Goal: Task Accomplishment & Management: Complete application form

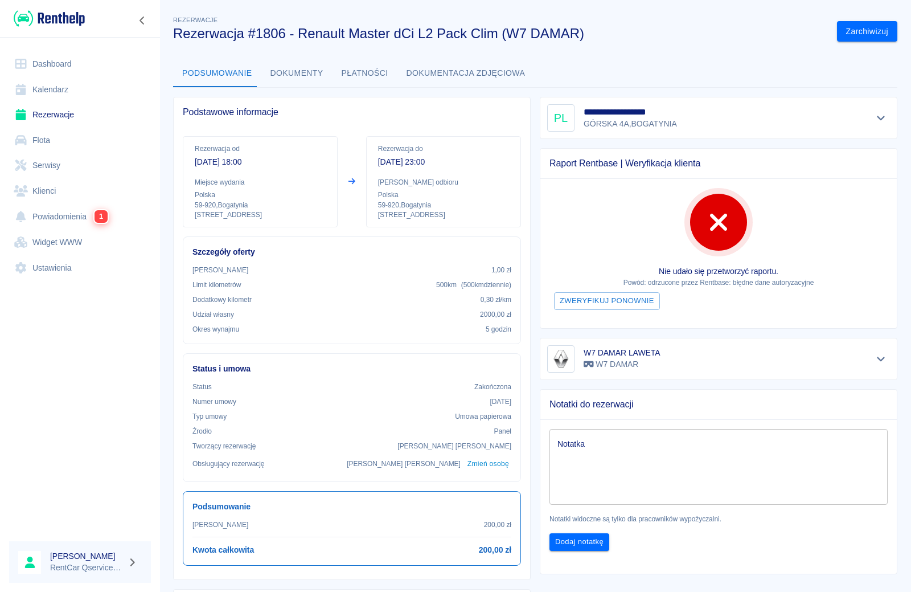
click at [53, 115] on link "Rezerwacje" at bounding box center [80, 115] width 142 height 26
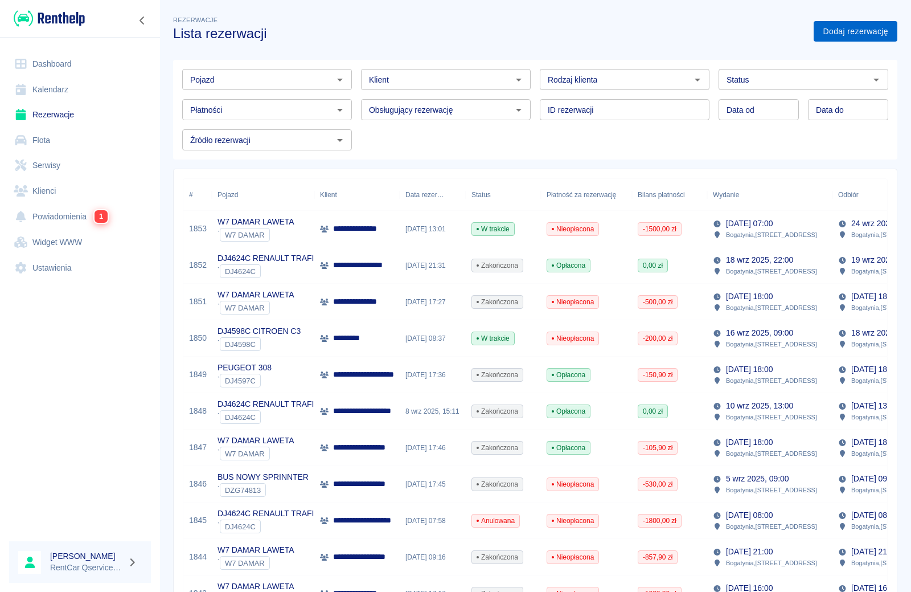
click at [853, 36] on link "Dodaj rezerwację" at bounding box center [856, 31] width 84 height 21
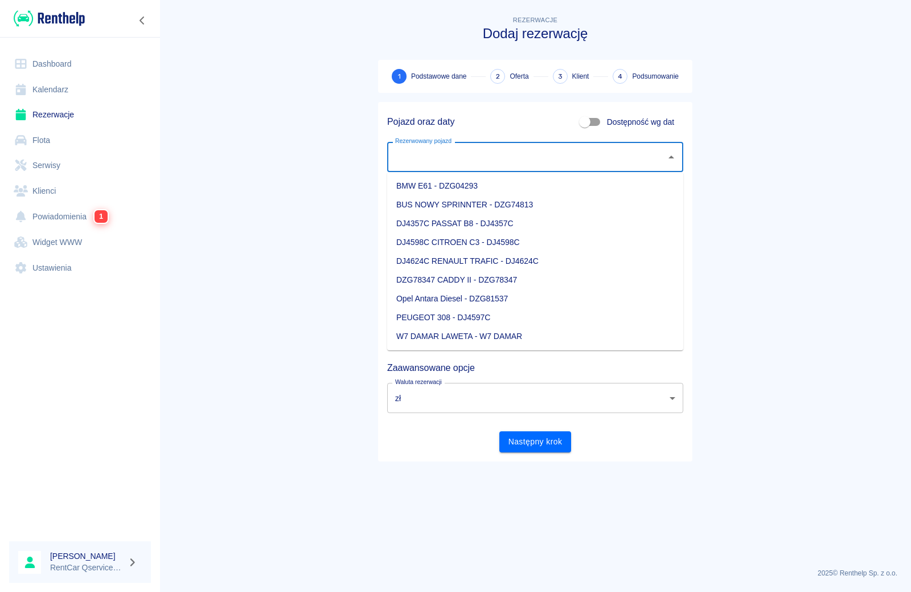
click at [449, 157] on input "Rezerwowany pojazd" at bounding box center [527, 157] width 269 height 20
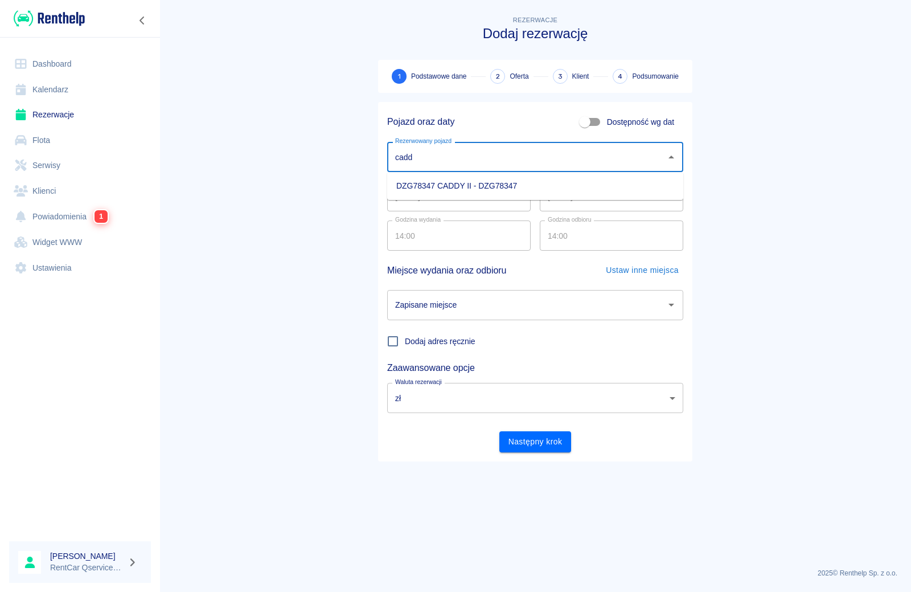
click at [439, 187] on li "DZG78347 CADDY II - DZG78347" at bounding box center [535, 186] width 296 height 19
type input "DZG78347 CADDY II - DZG78347"
click at [504, 311] on input "Zapisane miejsce" at bounding box center [527, 305] width 269 height 20
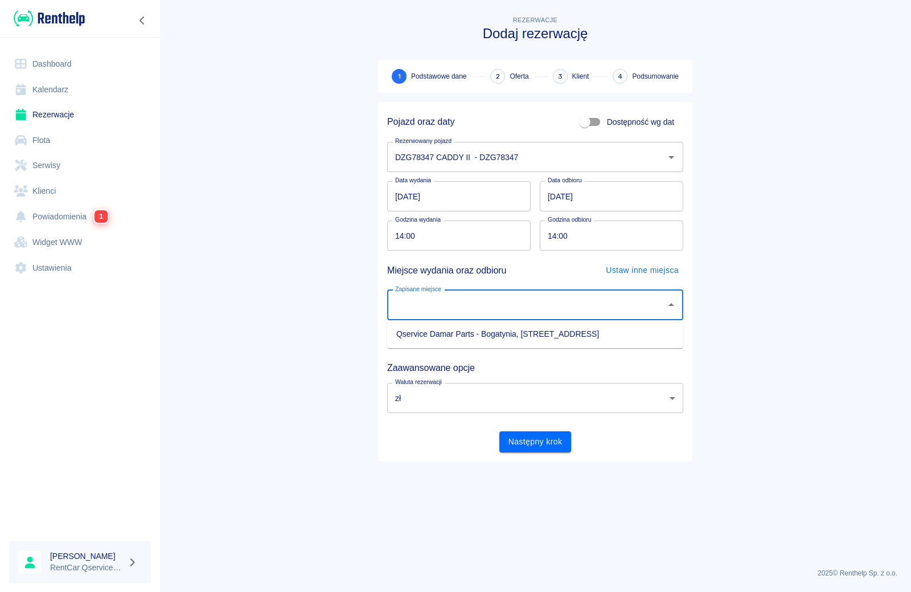
click at [504, 335] on li "Qservice Damar Parts - Bogatynia, [STREET_ADDRESS]" at bounding box center [535, 334] width 296 height 19
type input "Qservice Damar Parts - Bogatynia, [STREET_ADDRESS]"
click at [528, 453] on div "Pojazd oraz daty Dostępność wg dat Rezerwowany pojazd DZG78347 CADDY II - DZG78…" at bounding box center [535, 281] width 314 height 359
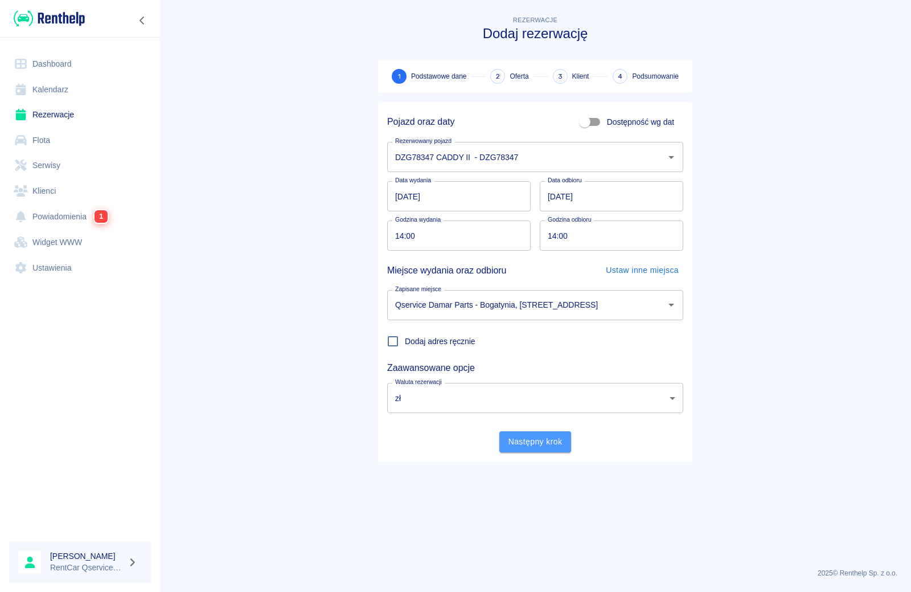
click at [533, 436] on button "Następny krok" at bounding box center [536, 441] width 72 height 21
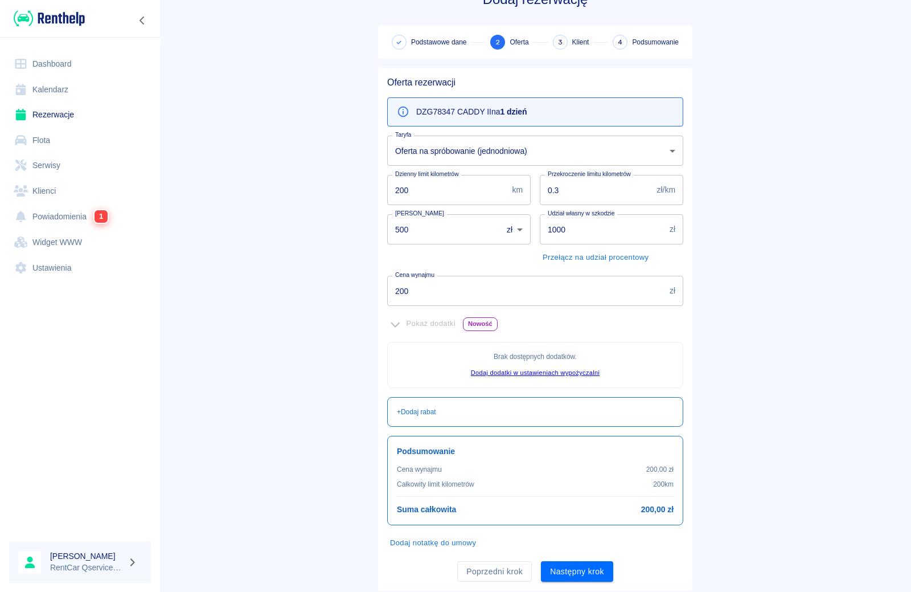
scroll to position [66, 0]
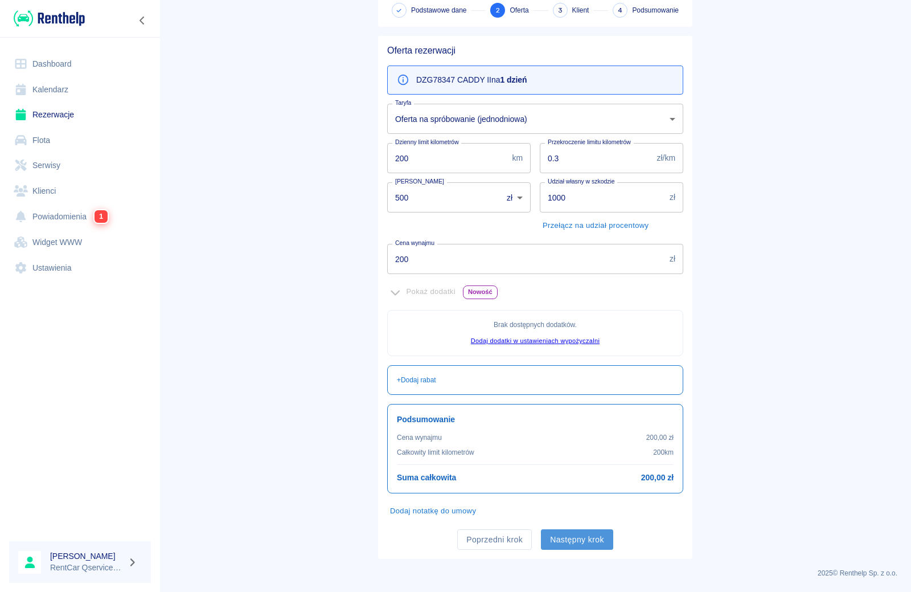
click at [565, 533] on button "Następny krok" at bounding box center [577, 539] width 72 height 21
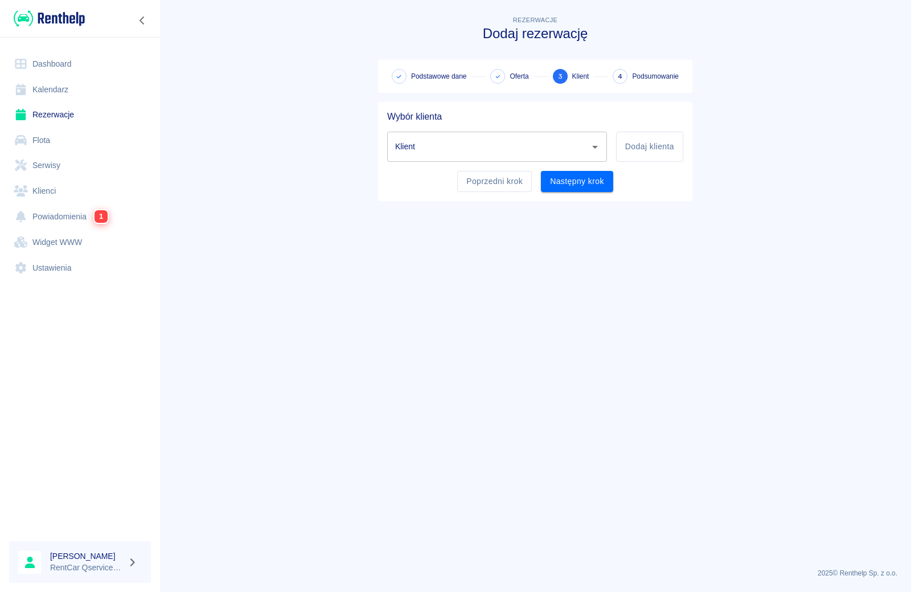
click at [488, 144] on input "Klient" at bounding box center [489, 147] width 193 height 20
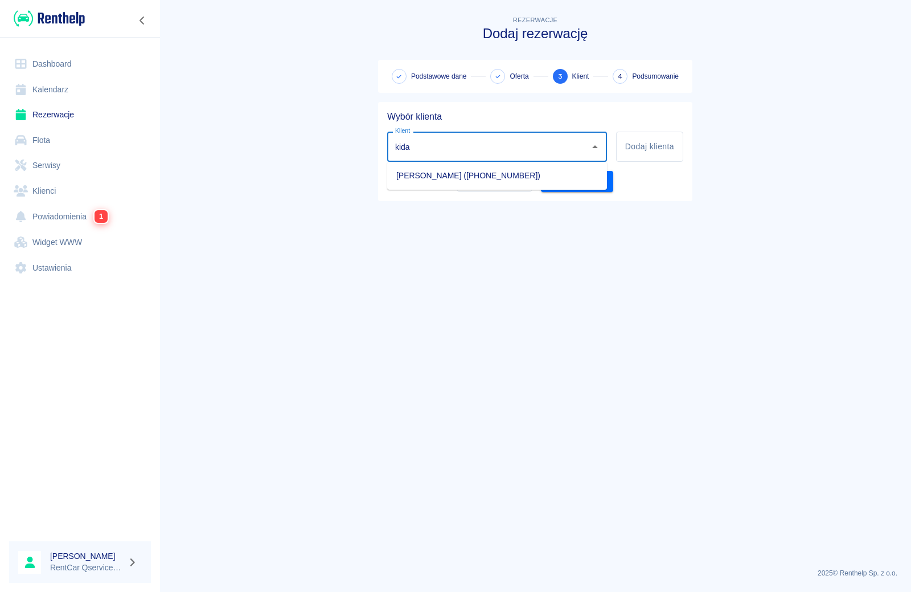
click at [438, 178] on li "[PERSON_NAME] ([PHONE_NUMBER])" at bounding box center [497, 175] width 220 height 19
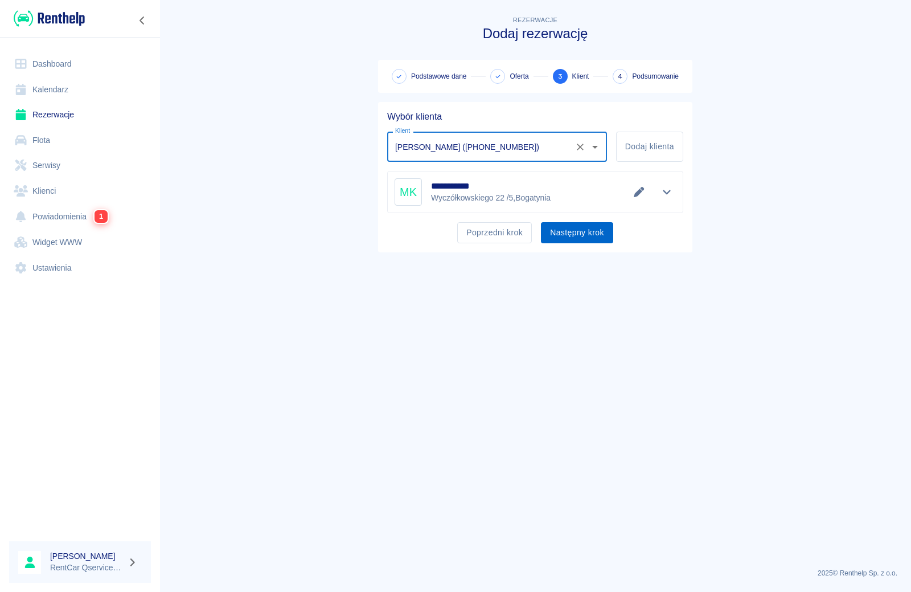
type input "[PERSON_NAME] ([PHONE_NUMBER])"
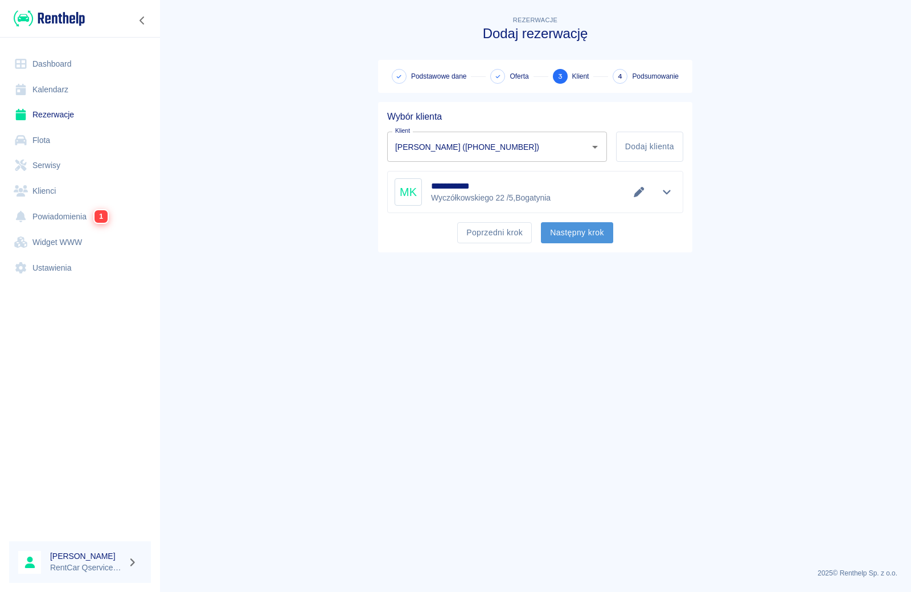
click at [569, 233] on button "Następny krok" at bounding box center [577, 232] width 72 height 21
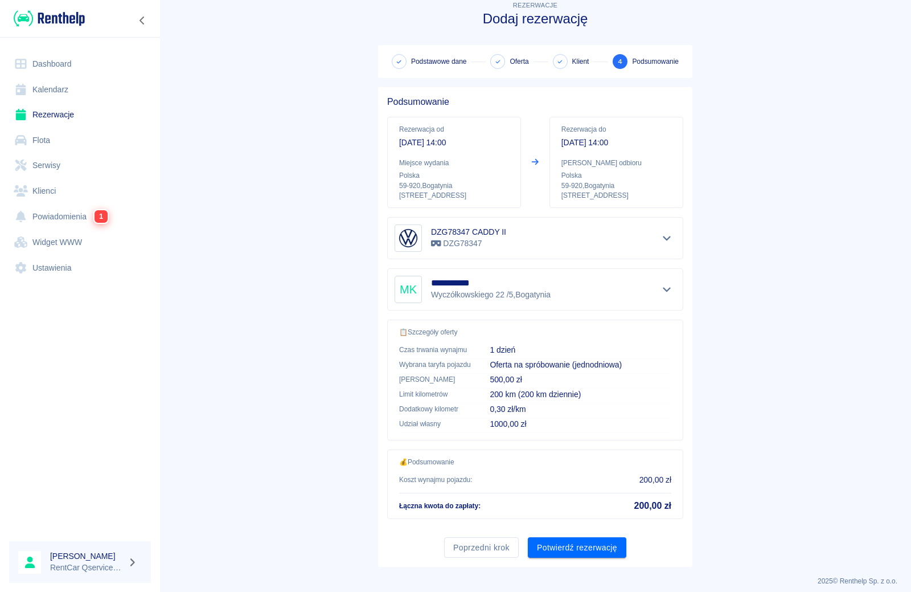
scroll to position [23, 0]
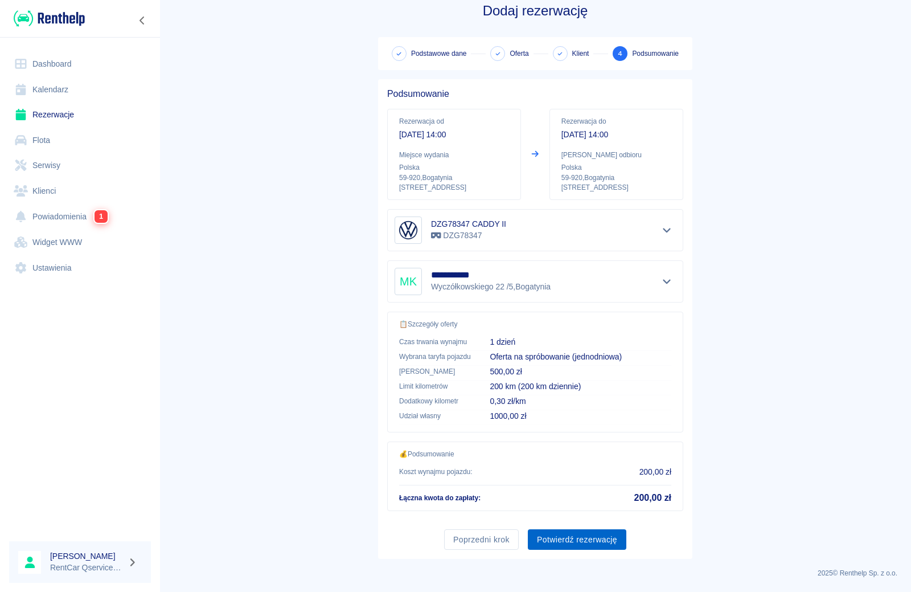
click at [567, 545] on button "Potwierdź rezerwację" at bounding box center [577, 539] width 99 height 21
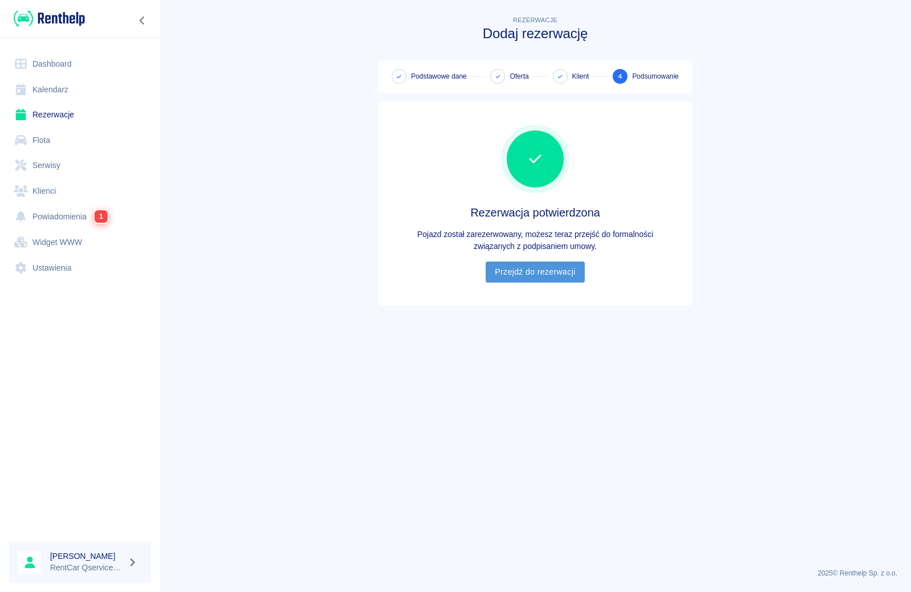
click at [550, 273] on link "Przejdź do rezerwacji" at bounding box center [535, 271] width 99 height 21
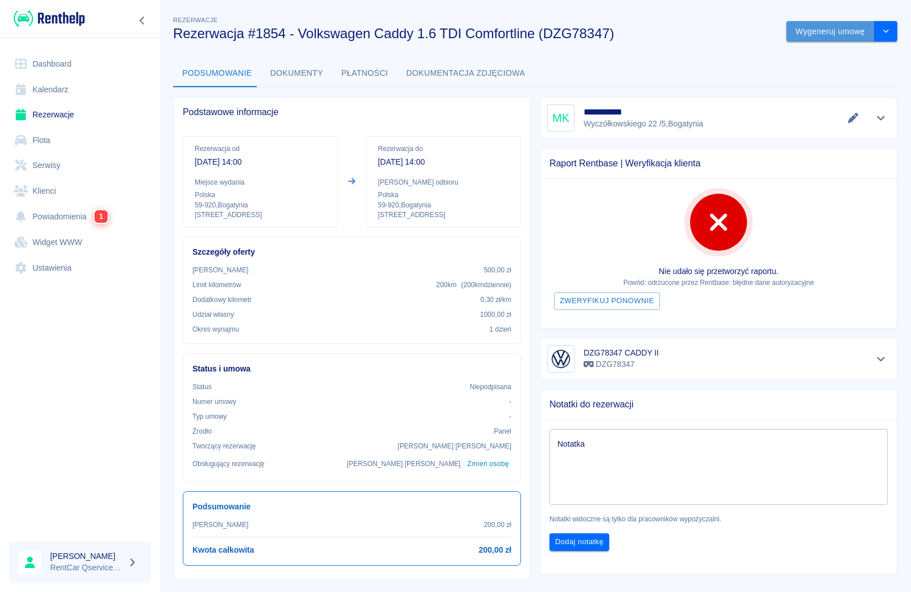
click at [828, 30] on button "Wygeneruj umowę" at bounding box center [831, 31] width 88 height 21
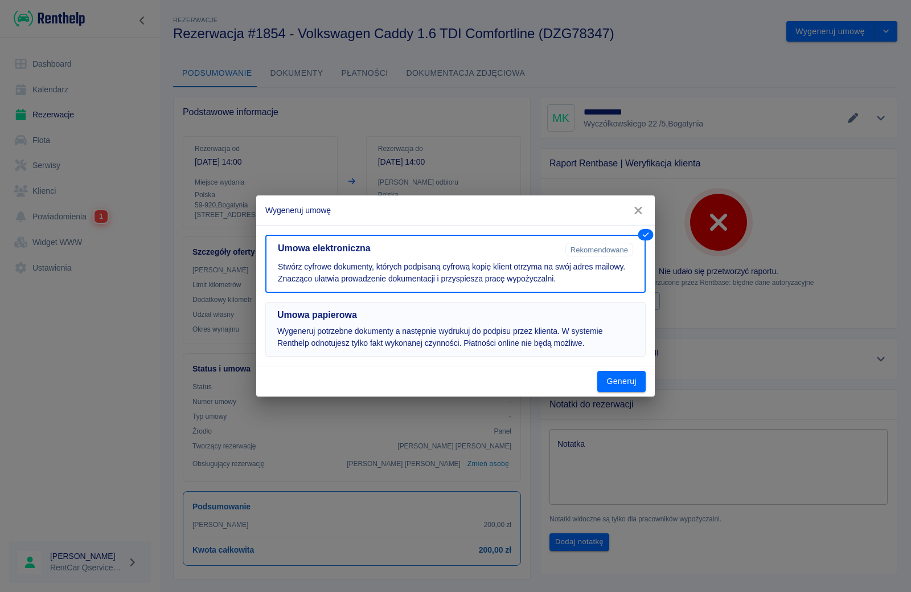
click at [451, 324] on button "Umowa papierowa Wygeneruj potrzebne dokumenty a następnie wydrukuj do podpisu p…" at bounding box center [455, 329] width 381 height 55
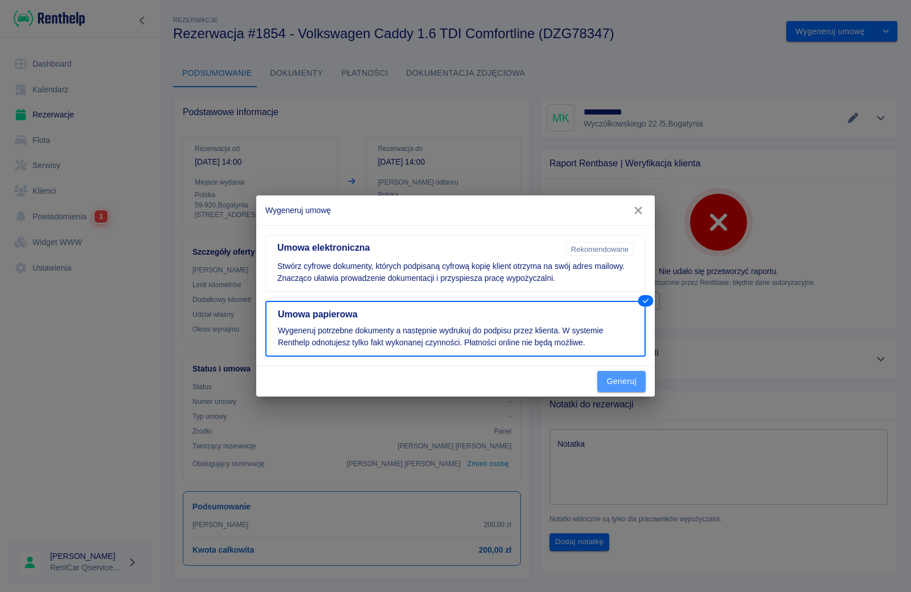
click at [624, 386] on button "Generuj" at bounding box center [622, 381] width 48 height 21
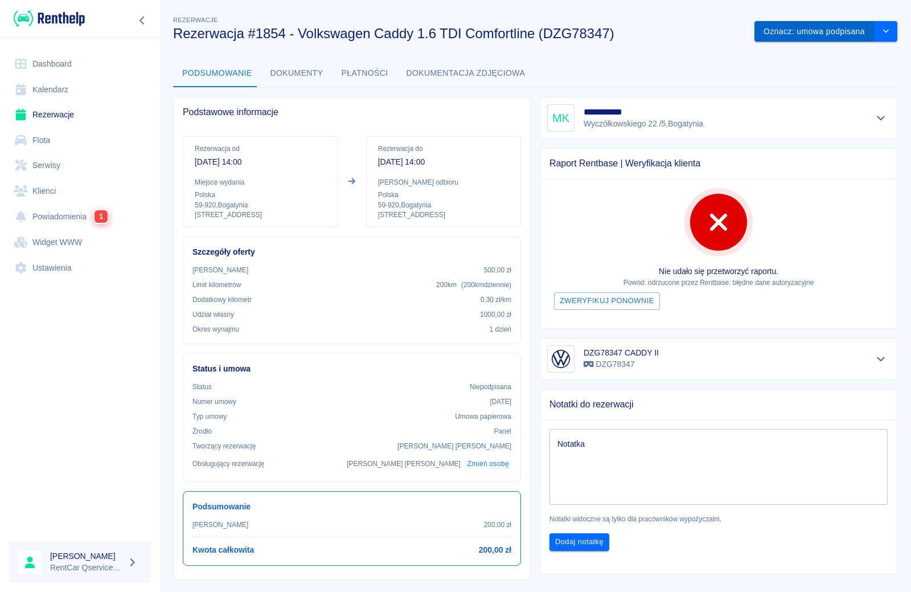
click at [832, 35] on button "Oznacz: umowa podpisana" at bounding box center [815, 31] width 120 height 21
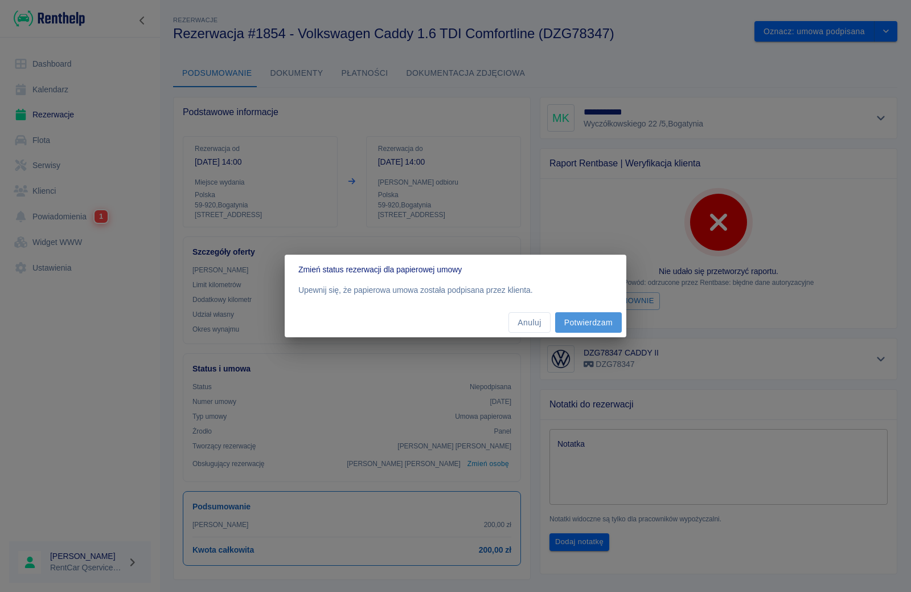
click at [604, 318] on button "Potwierdzam" at bounding box center [588, 322] width 67 height 21
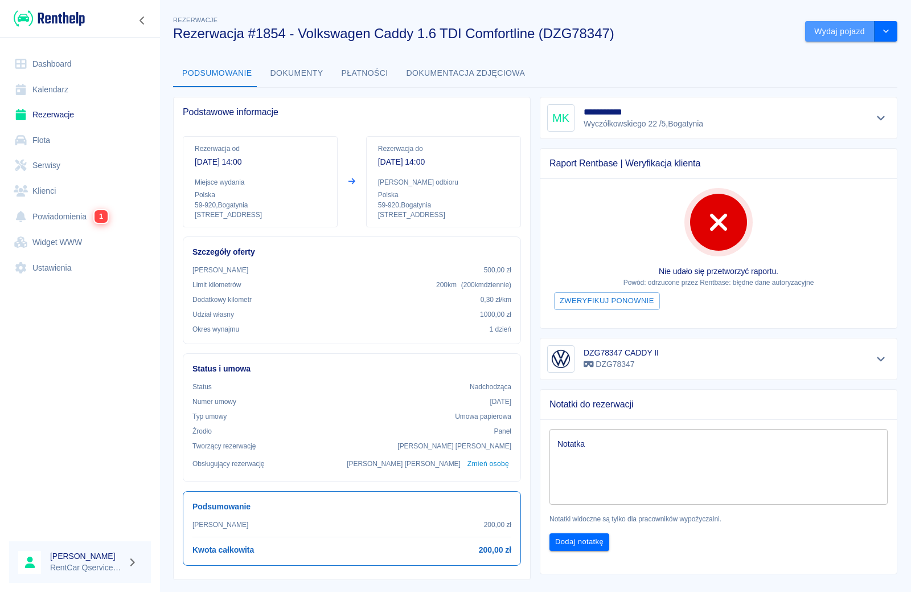
click at [860, 30] on button "Wydaj pojazd" at bounding box center [841, 31] width 70 height 21
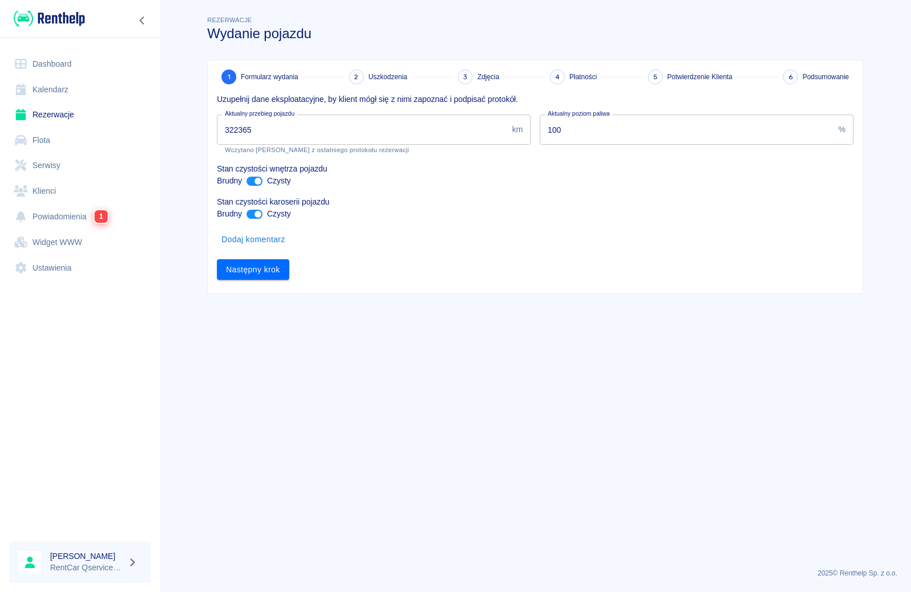
click at [376, 129] on input "322365" at bounding box center [362, 130] width 291 height 30
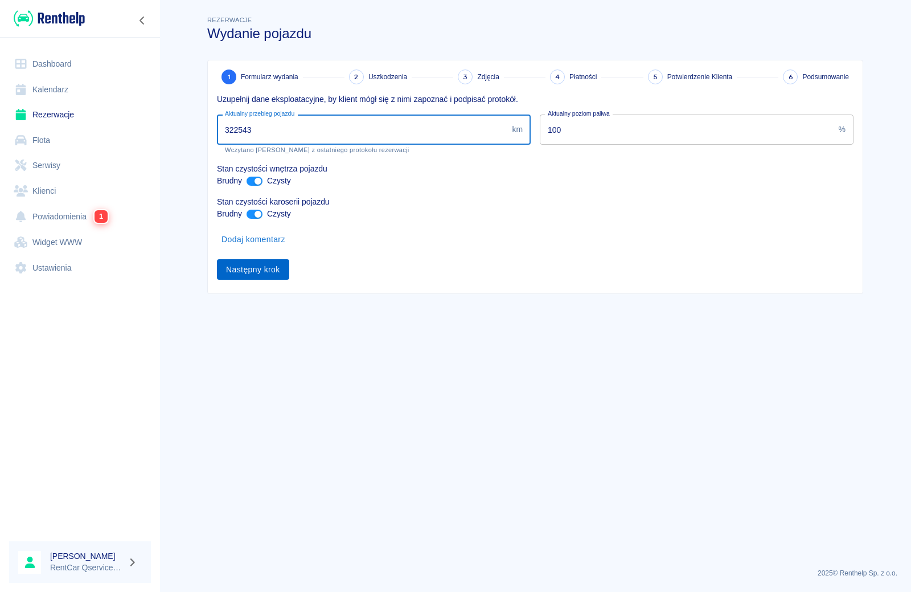
type input "322543"
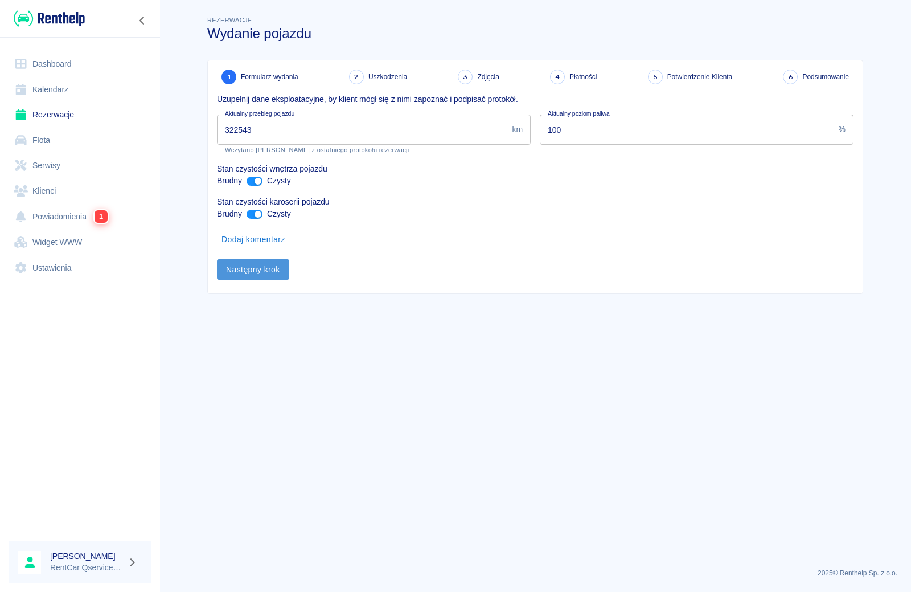
click at [259, 266] on button "Następny krok" at bounding box center [253, 269] width 72 height 21
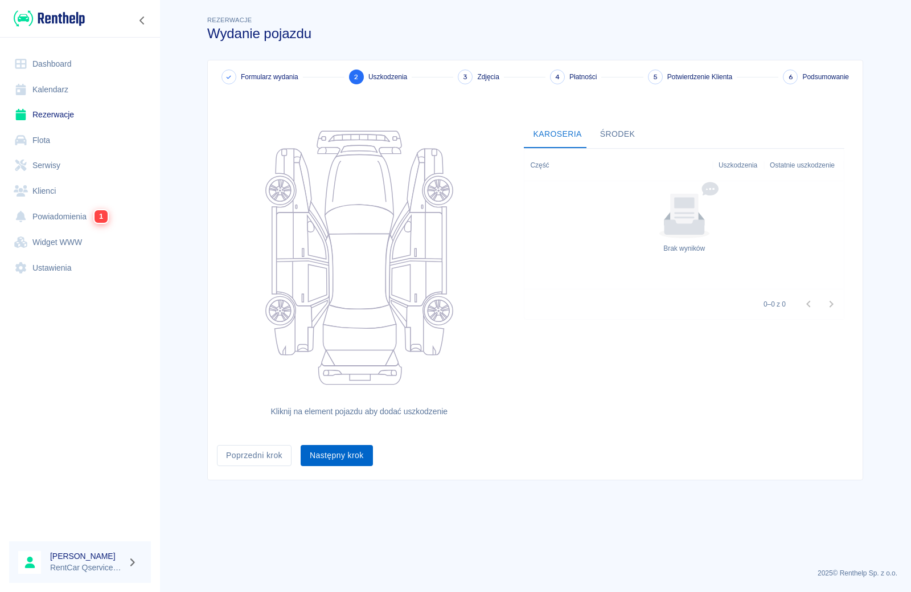
click at [350, 460] on button "Następny krok" at bounding box center [337, 455] width 72 height 21
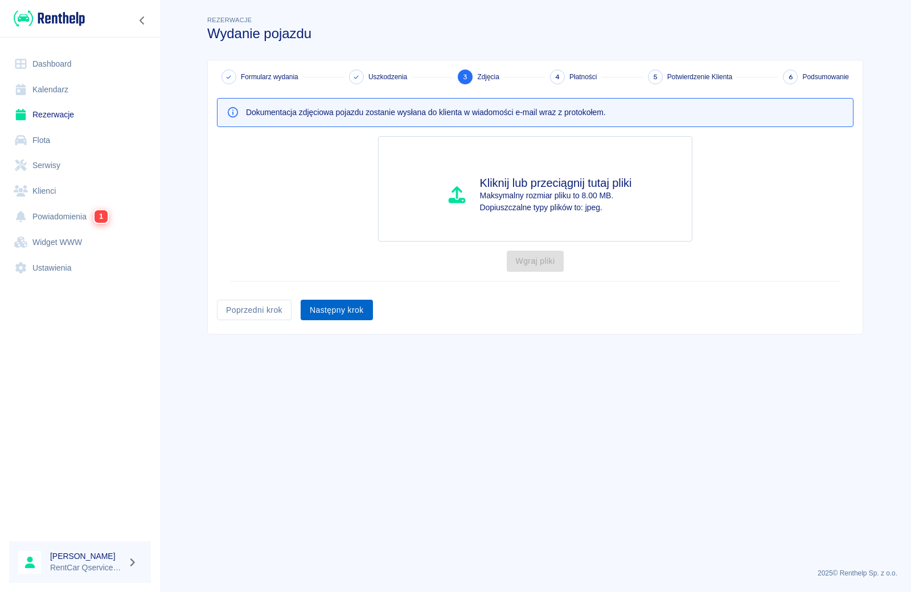
click at [325, 314] on button "Następny krok" at bounding box center [337, 310] width 72 height 21
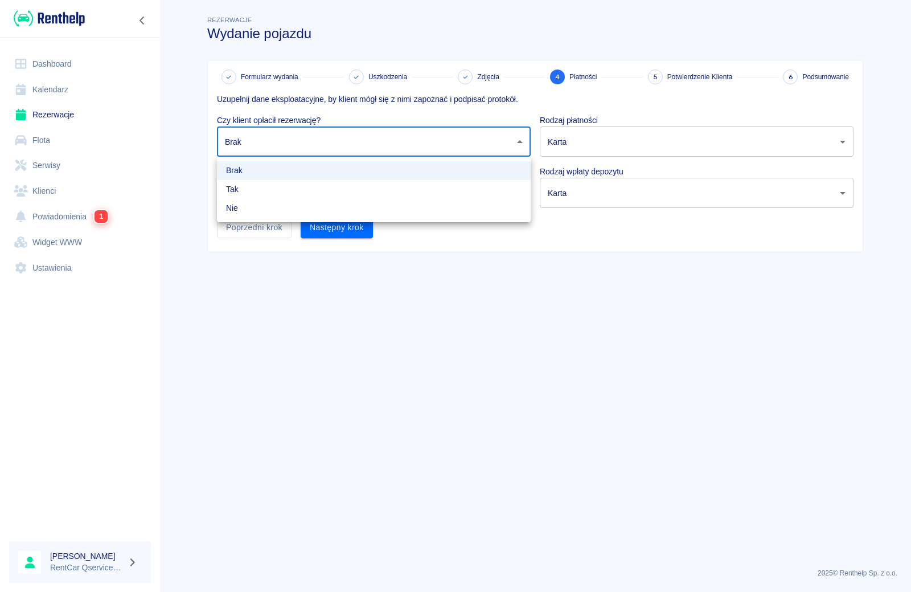
click at [309, 140] on body "Używamy plików Cookies, by zapewnić Ci najlepsze możliwe doświadczenie. Aby dow…" at bounding box center [455, 296] width 911 height 592
click at [322, 189] on li "Tak" at bounding box center [374, 189] width 314 height 19
type input "true"
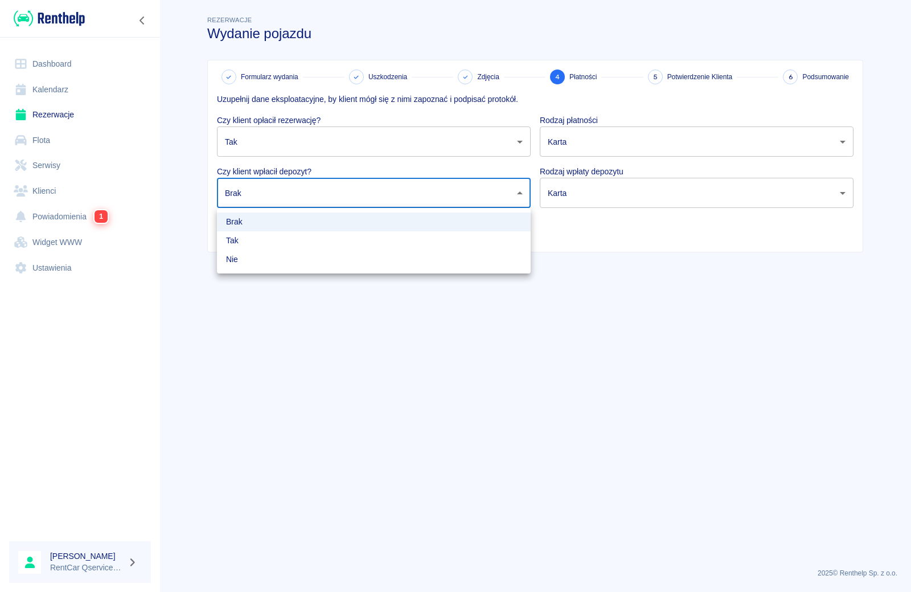
click at [320, 185] on body "Używamy plików Cookies, by zapewnić Ci najlepsze możliwe doświadczenie. Aby dow…" at bounding box center [455, 296] width 911 height 592
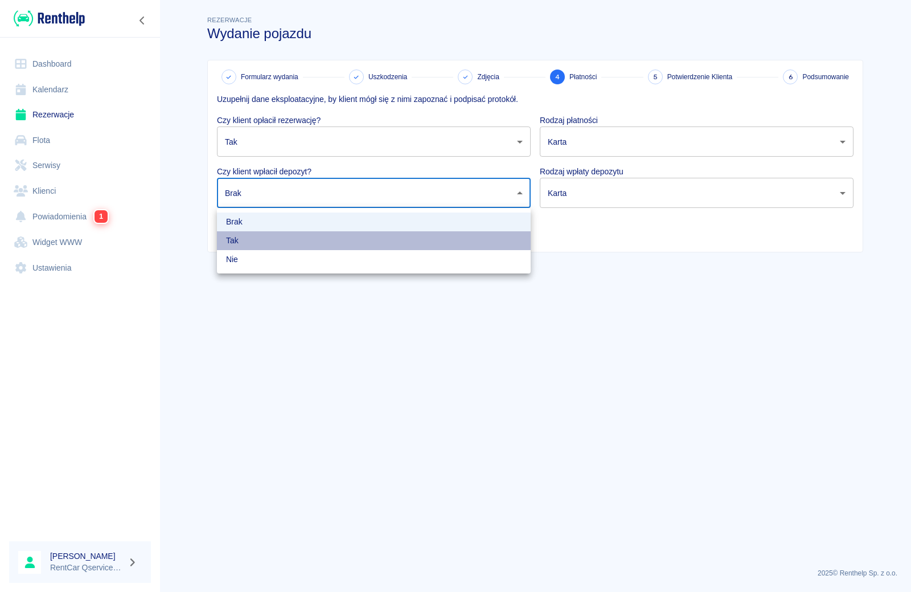
click at [308, 242] on li "Tak" at bounding box center [374, 240] width 314 height 19
type input "true"
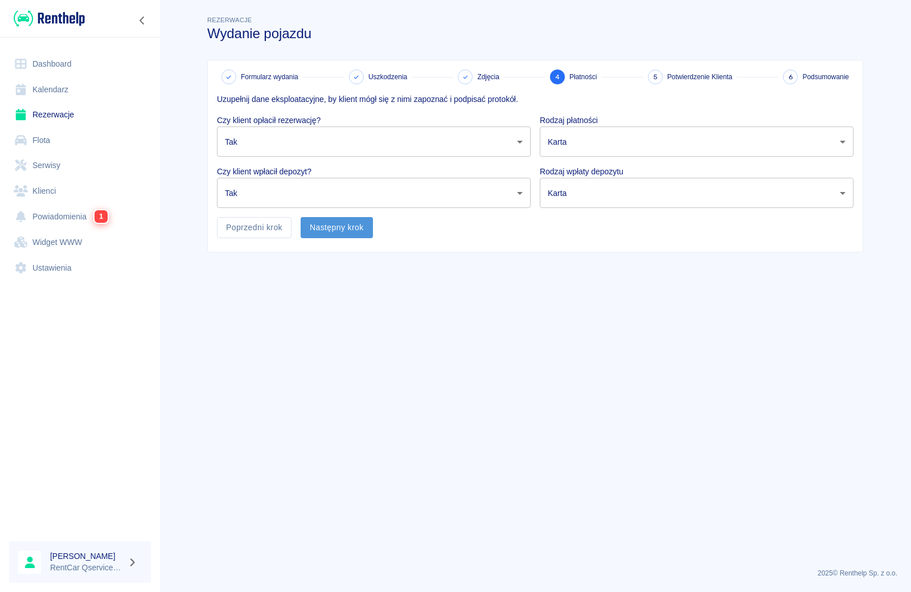
click at [325, 228] on button "Następny krok" at bounding box center [337, 227] width 72 height 21
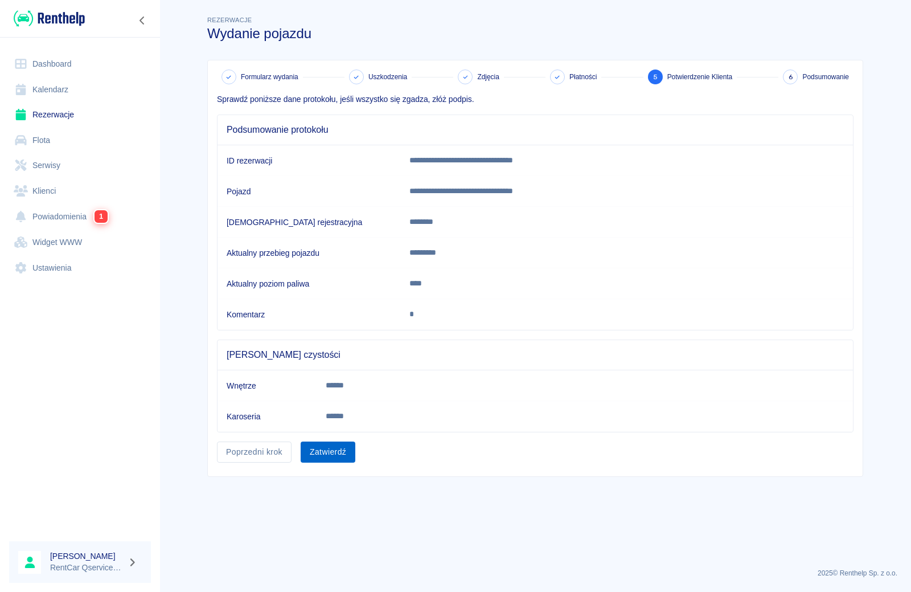
click at [330, 445] on button "Zatwierdź" at bounding box center [328, 452] width 55 height 21
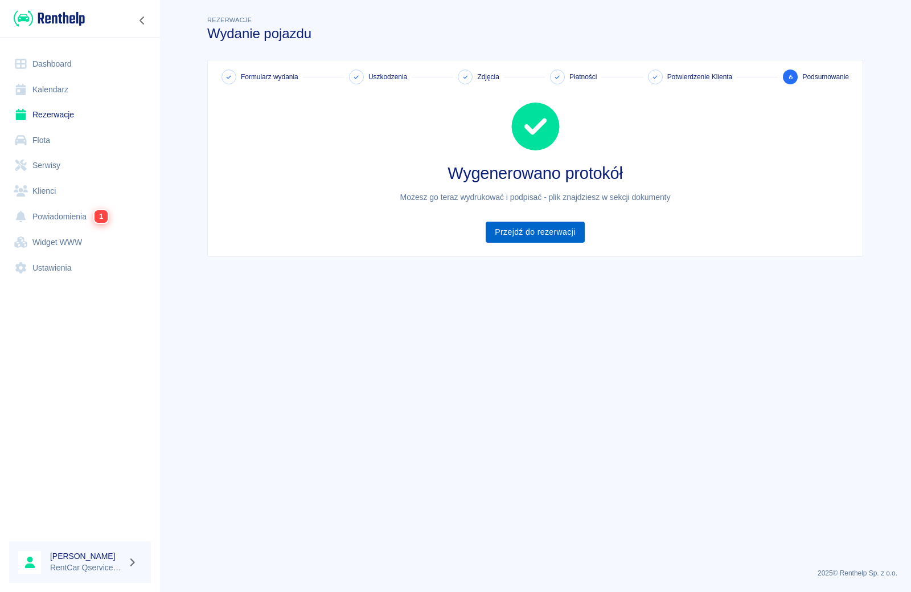
click at [540, 227] on link "Przejdź do rezerwacji" at bounding box center [535, 232] width 99 height 21
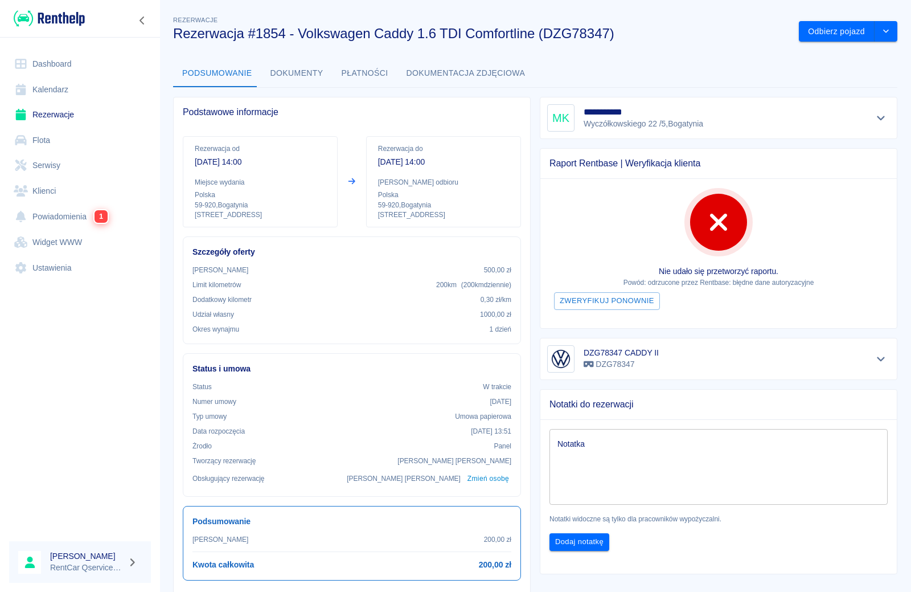
click at [279, 66] on button "Dokumenty" at bounding box center [296, 73] width 71 height 27
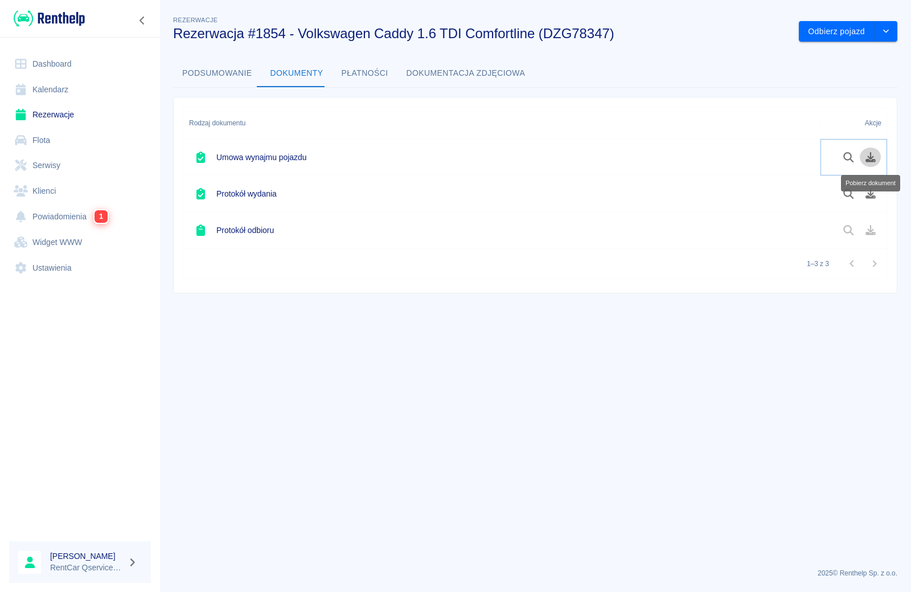
click at [870, 157] on icon "Pobierz dokument" at bounding box center [871, 157] width 13 height 10
click at [873, 194] on icon "Pobierz dokument" at bounding box center [871, 194] width 10 height 10
